Goal: Book appointment/travel/reservation

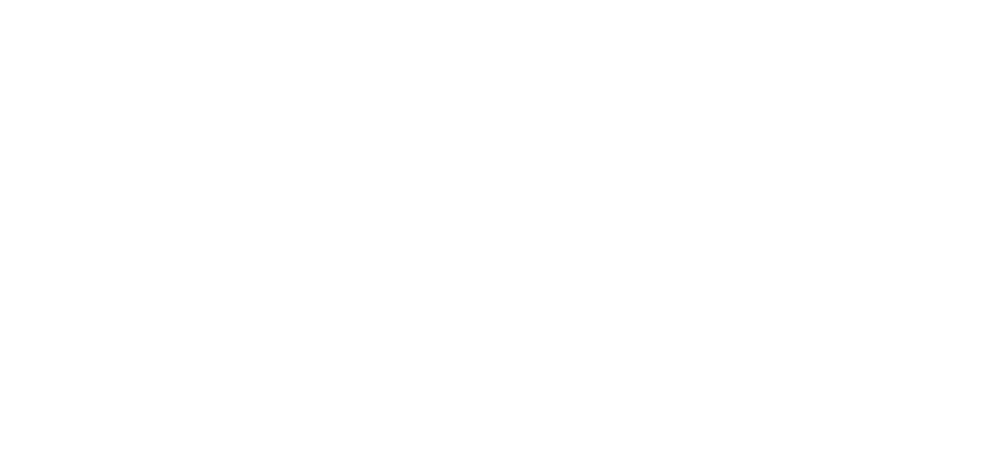
select select
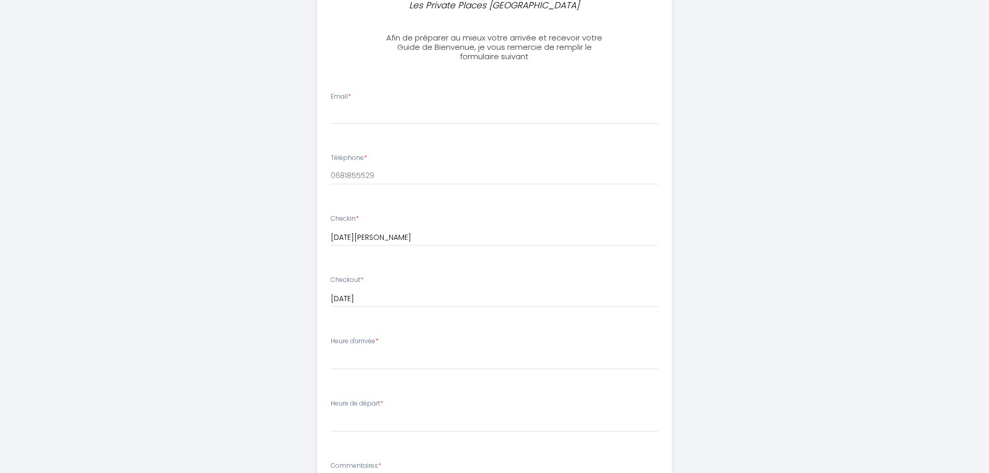
scroll to position [294, 0]
click at [403, 114] on input "Email *" at bounding box center [495, 116] width 328 height 19
type input "[EMAIL_ADDRESS][DOMAIN_NAME]"
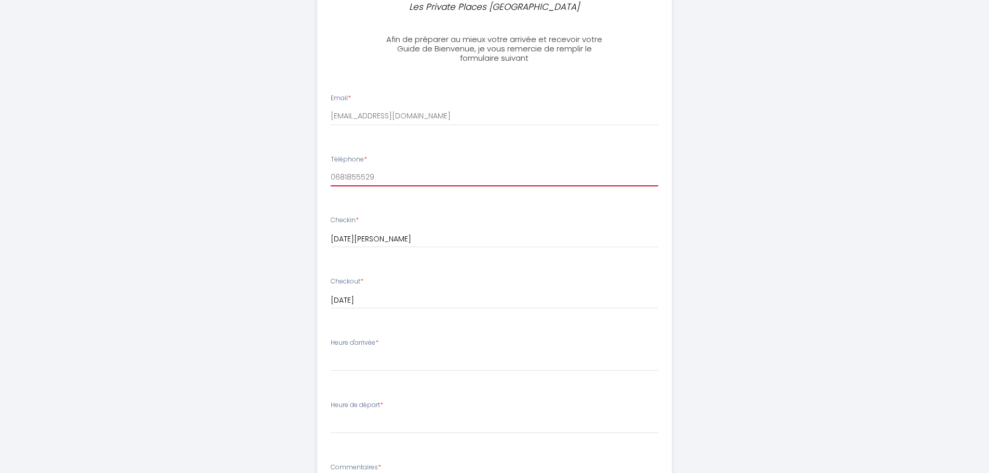
drag, startPoint x: 450, startPoint y: 179, endPoint x: 431, endPoint y: 193, distance: 23.8
drag, startPoint x: 431, startPoint y: 193, endPoint x: 373, endPoint y: 215, distance: 61.2
click at [367, 215] on li "Checkin * 07 Sam Février 2026 < Fév 2026 > Dim Lun Mar Mer Jeu Ven Sam 1 2 3 4 …" at bounding box center [495, 236] width 354 height 55
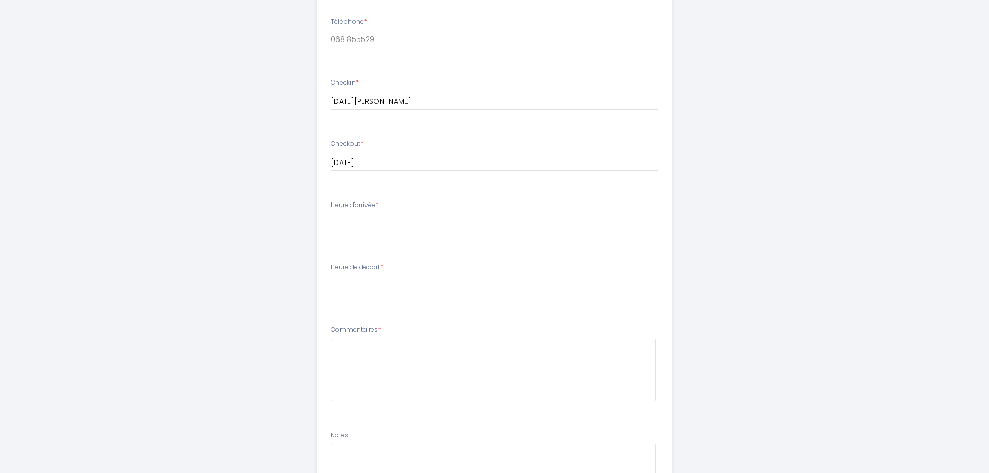
scroll to position [450, 0]
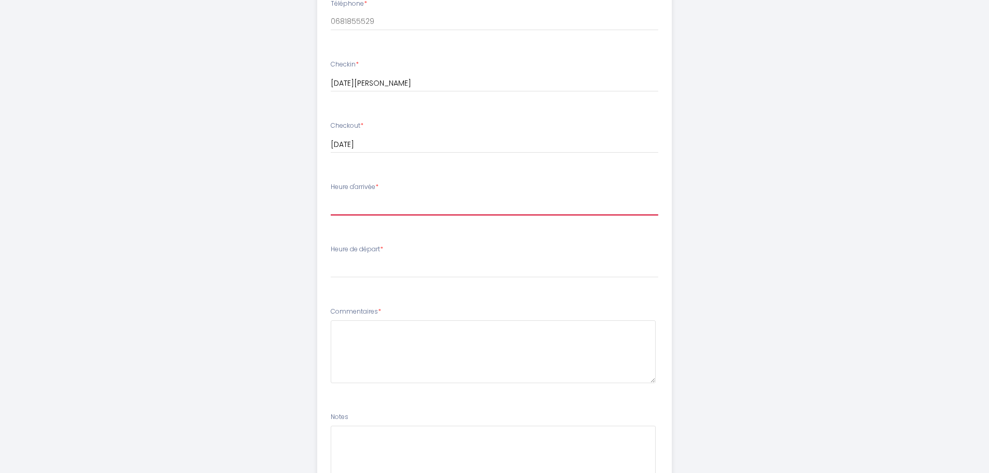
click at [373, 207] on select "18:00 18:30 19:00 19:30 20:00 20:30 21:00 21:30 22:00 22:30 23:00 23:30" at bounding box center [495, 206] width 328 height 20
select select "18:00"
click at [331, 196] on select "18:00 18:30 19:00 19:30 20:00 20:30 21:00 21:30 22:00 22:30 23:00 23:30" at bounding box center [495, 206] width 328 height 20
click at [369, 206] on select "18:00 18:30 19:00 19:30 20:00 20:30 21:00 21:30 22:00 22:30 23:00 23:30" at bounding box center [495, 206] width 328 height 20
click at [331, 196] on select "18:00 18:30 19:00 19:30 20:00 20:30 21:00 21:30 22:00 22:30 23:00 23:30" at bounding box center [495, 206] width 328 height 20
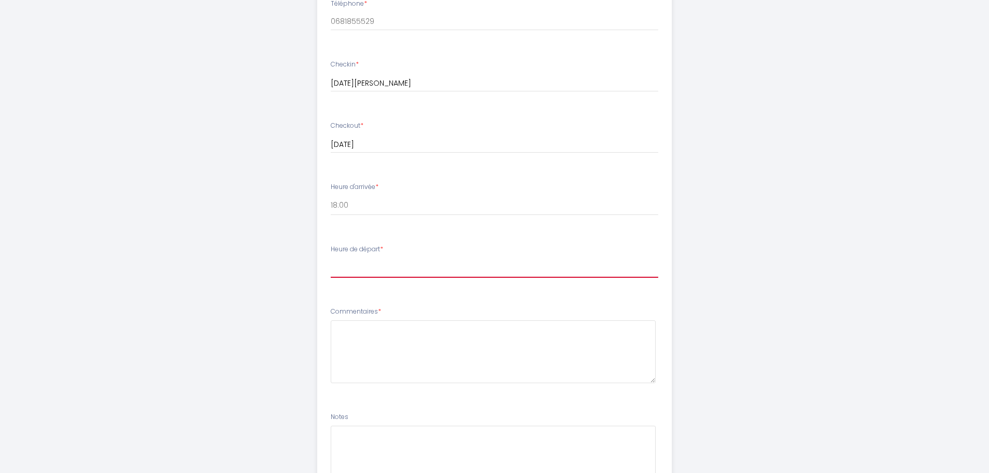
click at [393, 270] on select "00:00 00:30 01:00 01:30 02:00 02:30 03:00 03:30 04:00 04:30 05:00 05:30 06:00 0…" at bounding box center [495, 268] width 328 height 20
select select "10:00"
click at [331, 258] on select "00:00 00:30 01:00 01:30 02:00 02:30 03:00 03:30 04:00 04:30 05:00 05:30 06:00 0…" at bounding box center [495, 268] width 328 height 20
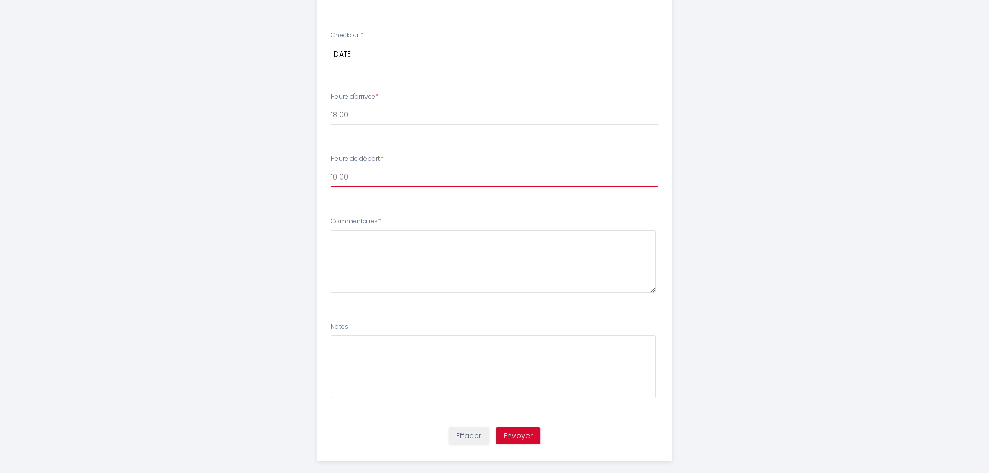
scroll to position [554, 0]
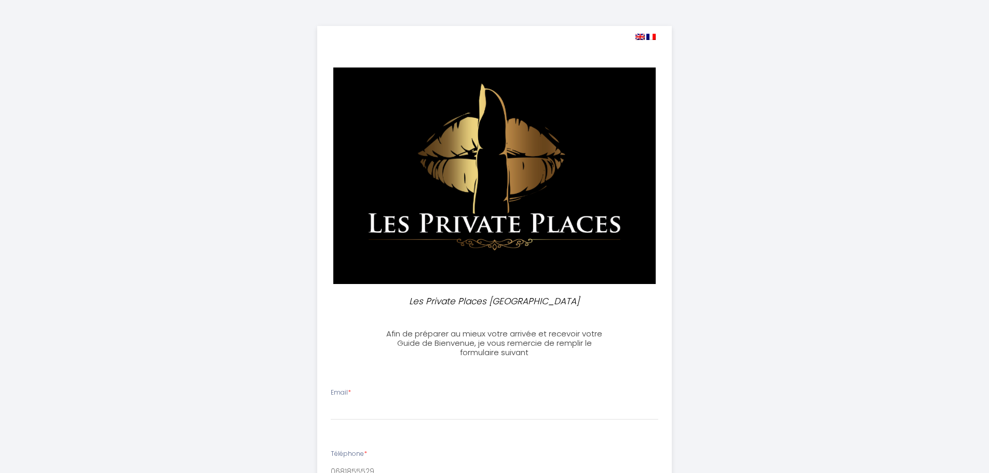
select select
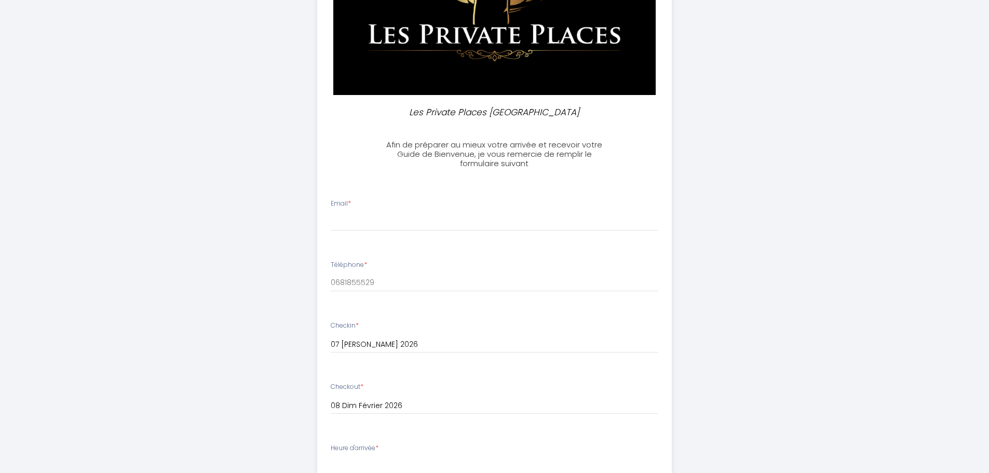
scroll to position [208, 0]
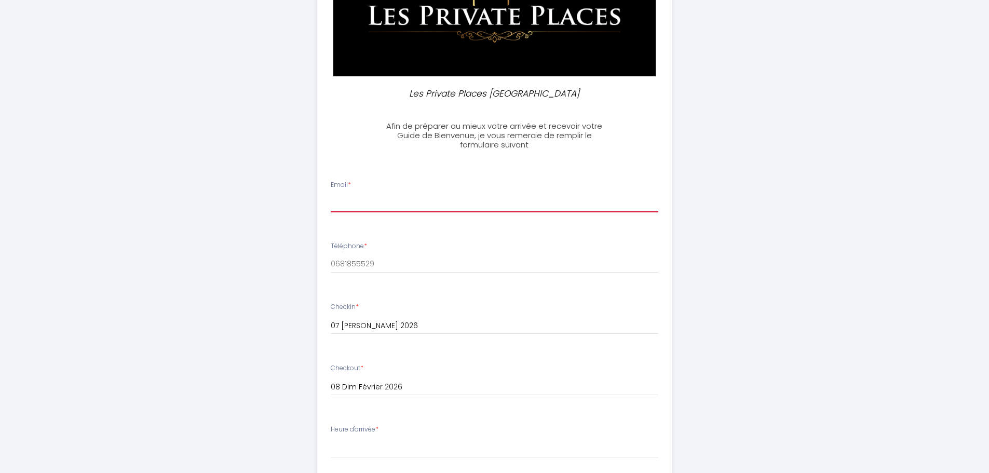
click at [366, 202] on input "Email *" at bounding box center [495, 203] width 328 height 19
type input "[EMAIL_ADDRESS][DOMAIN_NAME]"
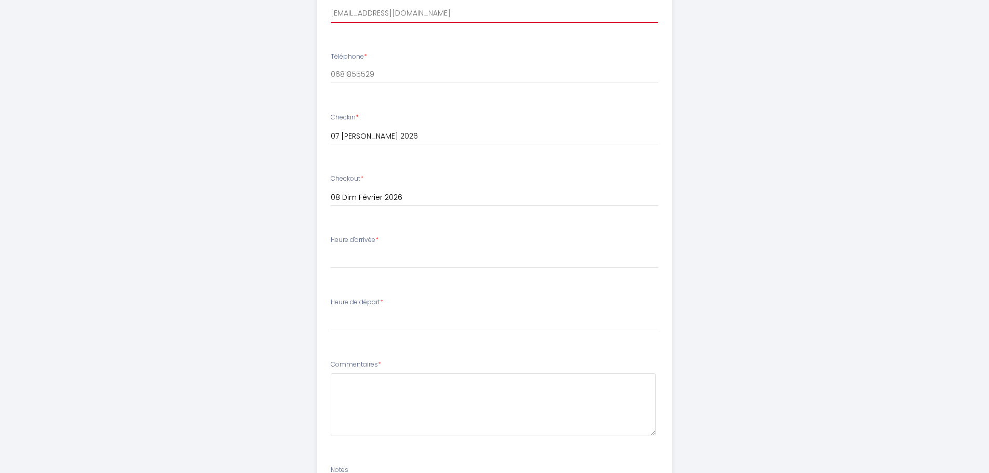
scroll to position [416, 0]
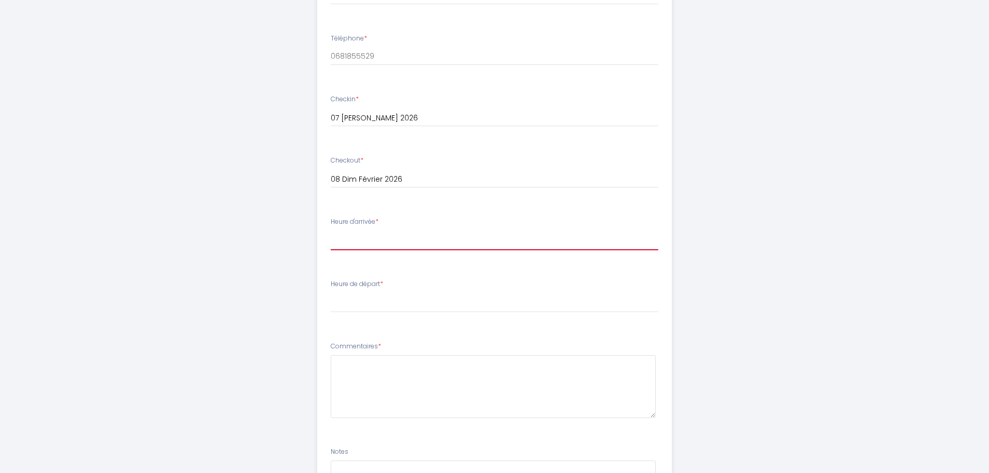
click at [400, 243] on select "18:00 18:30 19:00 19:30 20:00 20:30 21:00 21:30 22:00 22:30 23:00 23:30" at bounding box center [495, 241] width 328 height 20
select select "18:00"
click at [331, 231] on select "18:00 18:30 19:00 19:30 20:00 20:30 21:00 21:30 22:00 22:30 23:00 23:30" at bounding box center [495, 241] width 328 height 20
click at [385, 307] on select "00:00 00:30 01:00 01:30 02:00 02:30 03:00 03:30 04:00 04:30 05:00 05:30 06:00 0…" at bounding box center [495, 303] width 328 height 20
select select "10:00"
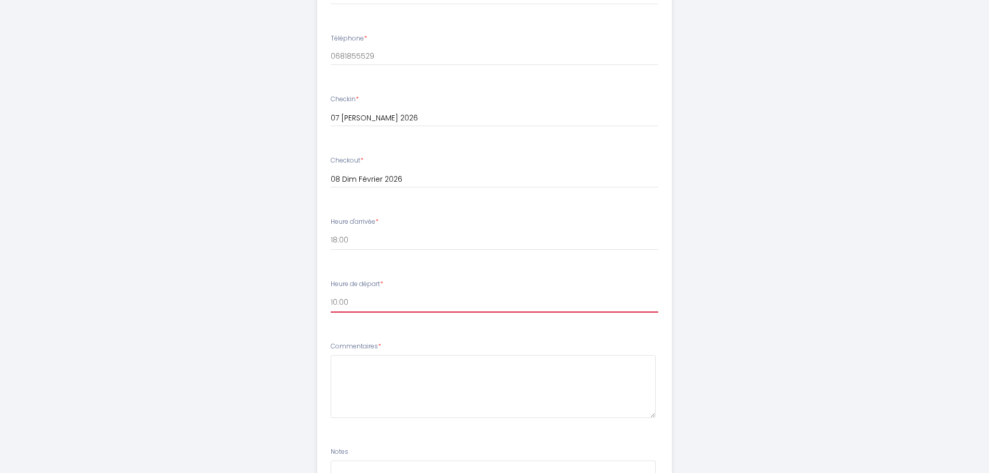
click at [331, 293] on select "00:00 00:30 01:00 01:30 02:00 02:30 03:00 03:30 04:00 04:30 05:00 05:30 06:00 0…" at bounding box center [495, 303] width 328 height 20
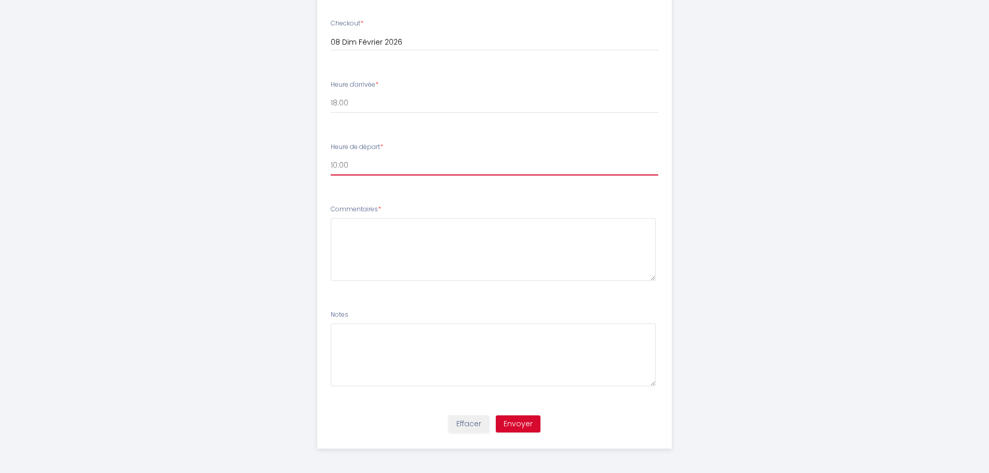
scroll to position [554, 0]
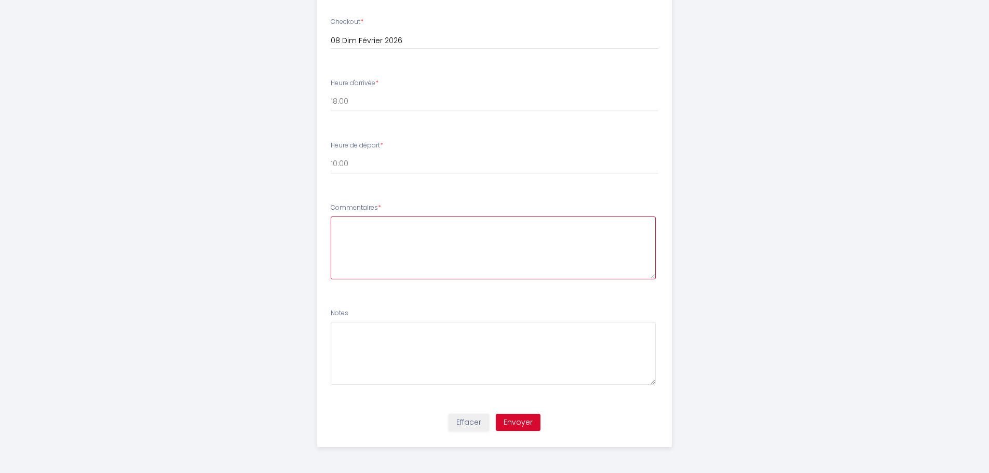
click at [478, 263] on textarea at bounding box center [493, 248] width 325 height 63
click at [518, 424] on button "Envoyer" at bounding box center [518, 423] width 45 height 18
click at [404, 249] on textarea at bounding box center [493, 248] width 325 height 63
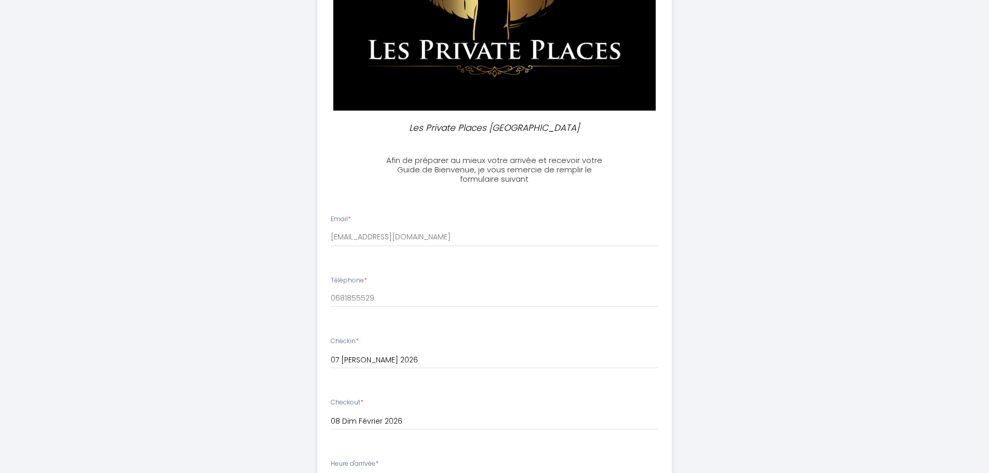
scroll to position [35, 0]
